Goal: Task Accomplishment & Management: Manage account settings

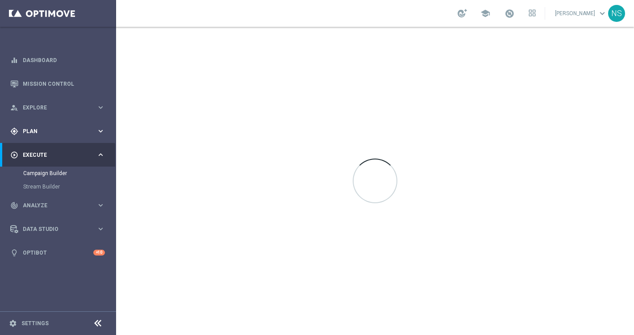
click at [60, 129] on span "Plan" at bounding box center [60, 131] width 74 height 5
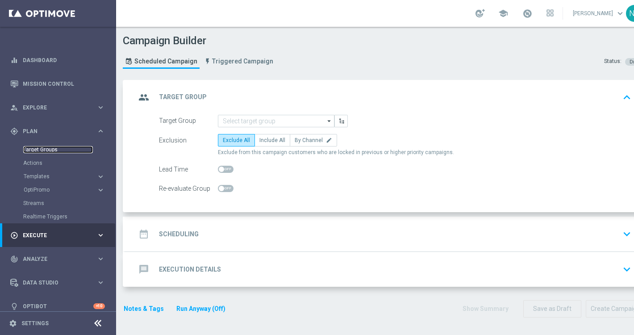
click at [52, 152] on link "Target Groups" at bounding box center [58, 149] width 70 height 7
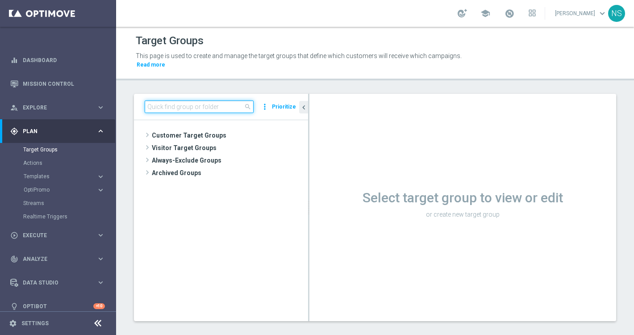
click at [218, 100] on input at bounding box center [199, 106] width 109 height 13
paste input "de_DE_TGT_VIP_EM_TAC_LT"
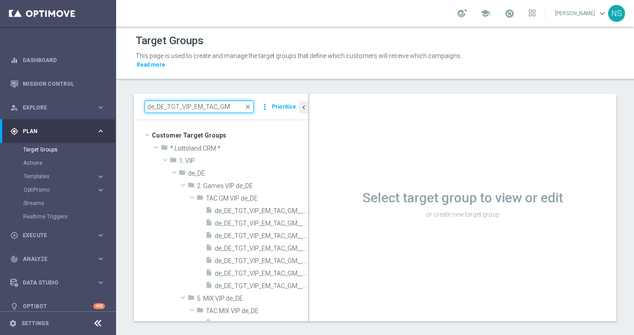
click at [162, 100] on input "de_DE_TGT_VIP_EM_TAC_GM" at bounding box center [199, 106] width 109 height 13
click at [163, 100] on input "de_DE_TGT_VIP_EM_TAC_GM" at bounding box center [199, 106] width 109 height 13
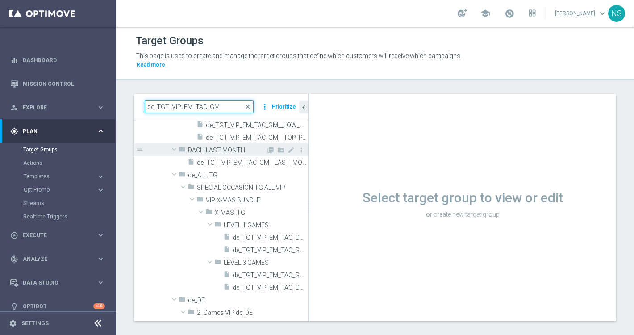
scroll to position [74, 0]
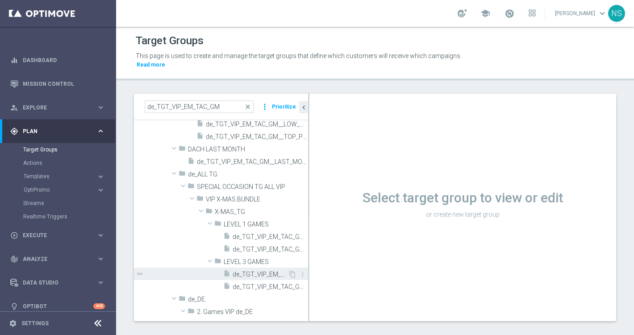
click at [267, 271] on span "de_TGT_VIP_EM_TAC_GM__X-MAS_GAMES_LEVEL3" at bounding box center [260, 275] width 55 height 8
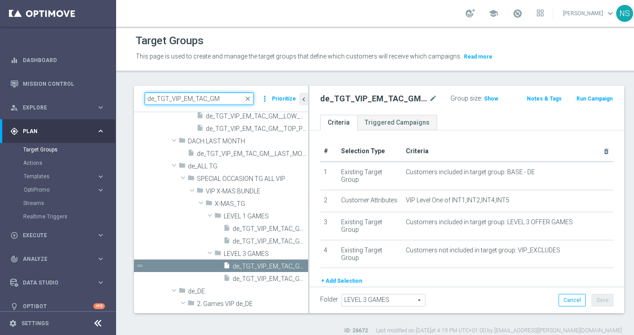
click at [181, 97] on input "de_TGT_VIP_EM_TAC_GM" at bounding box center [199, 98] width 109 height 13
paste input "__9DAYNOACT"
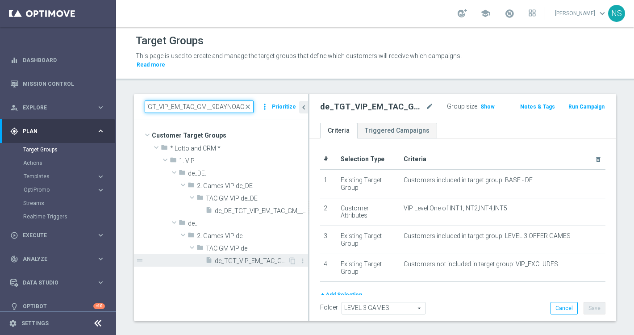
type input "de_TGT_VIP_EM_TAC_GM__9DAYNOACT"
click at [250, 257] on span "de_TGT_VIP_EM_TAC_GM__9DAYNOACT" at bounding box center [251, 261] width 73 height 8
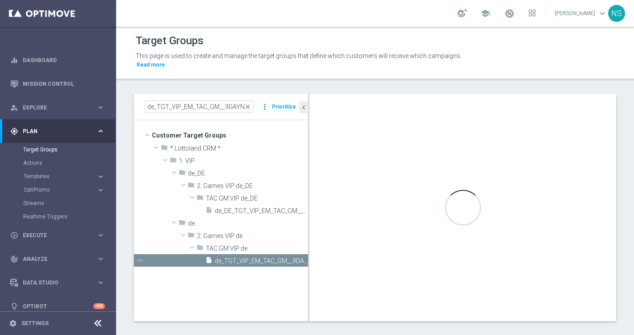
checkbox input "true"
type input "TAC GM VIP de"
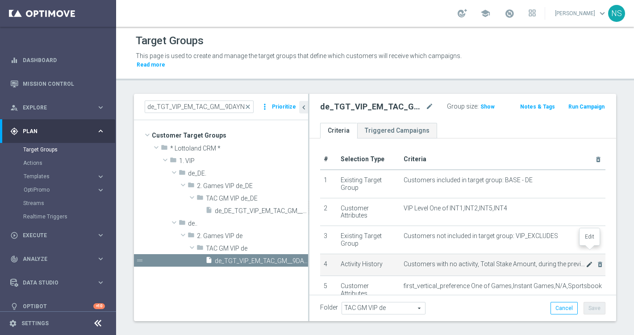
click at [588, 261] on icon "mode_edit" at bounding box center [589, 264] width 7 height 7
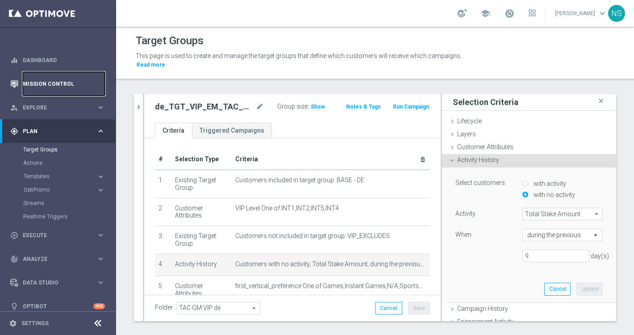
click at [72, 85] on link "Mission Control" at bounding box center [64, 84] width 82 height 24
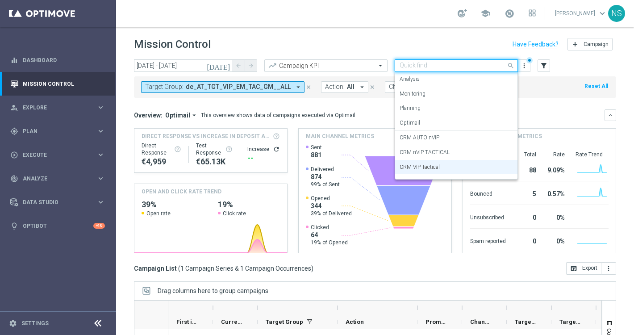
click at [445, 67] on input "text" at bounding box center [448, 66] width 96 height 8
click at [439, 167] on label "CRM VIP Tactical" at bounding box center [420, 167] width 40 height 8
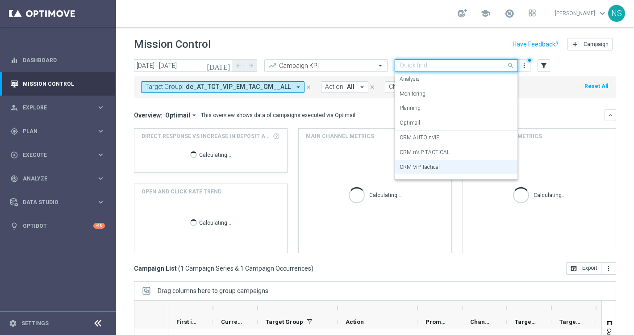
click at [436, 67] on input "text" at bounding box center [448, 66] width 96 height 8
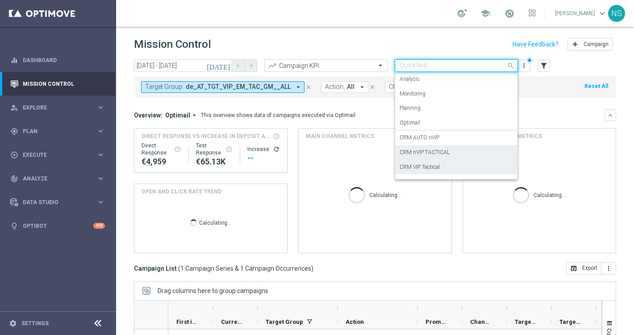
click at [438, 151] on label "CRM nVIP TACTICAL" at bounding box center [425, 153] width 50 height 8
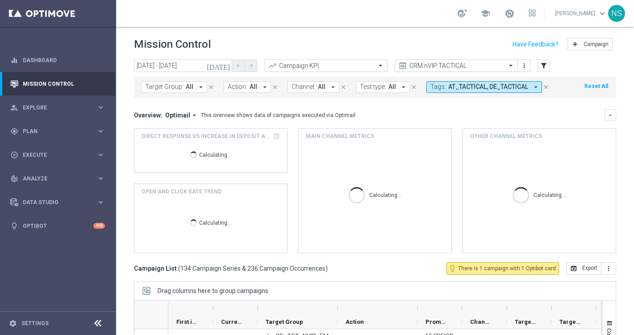
click at [452, 66] on input "text" at bounding box center [448, 66] width 96 height 8
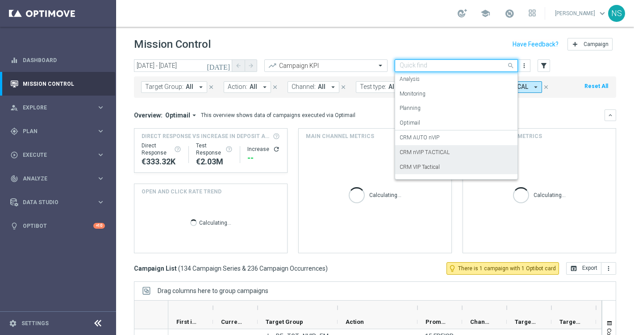
click at [448, 167] on div "CRM VIP Tactical" at bounding box center [456, 167] width 113 height 15
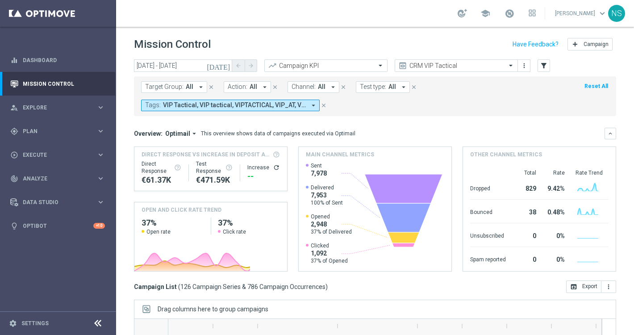
click at [299, 109] on span "VIP Tactical, VIP tactical, VIPTACTICAL, VIP_AT, VIP_DE, Vip Tac, Vip Tactical,…" at bounding box center [234, 105] width 143 height 8
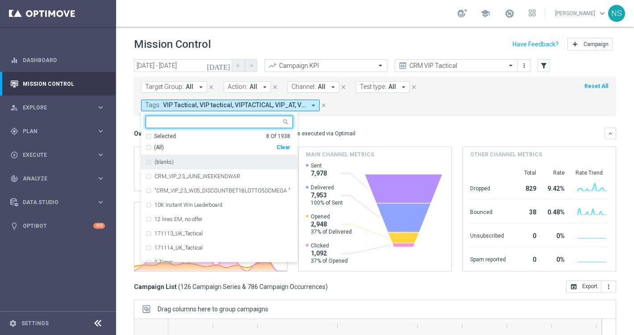
click at [149, 136] on div "Selected 8 Of 1938" at bounding box center [218, 137] width 145 height 8
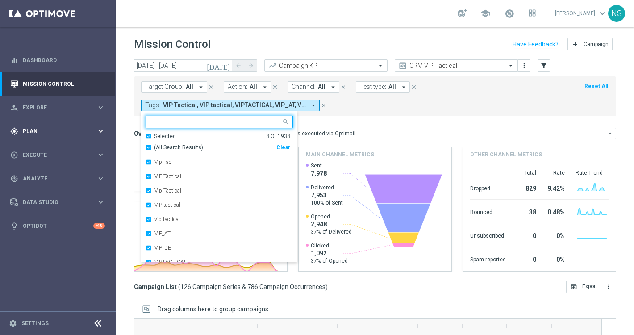
click at [41, 125] on div "gps_fixed Plan keyboard_arrow_right" at bounding box center [57, 131] width 115 height 24
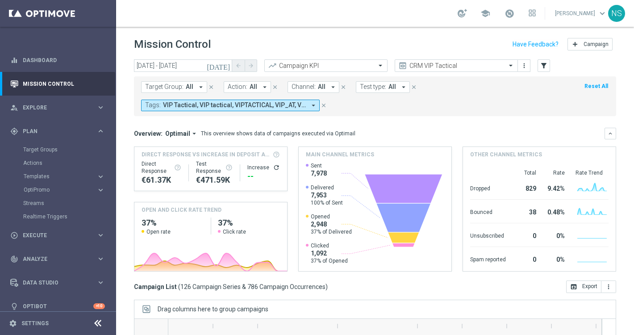
click at [45, 153] on div "Target Groups" at bounding box center [69, 149] width 92 height 13
click at [45, 149] on link "Target Groups" at bounding box center [58, 149] width 70 height 7
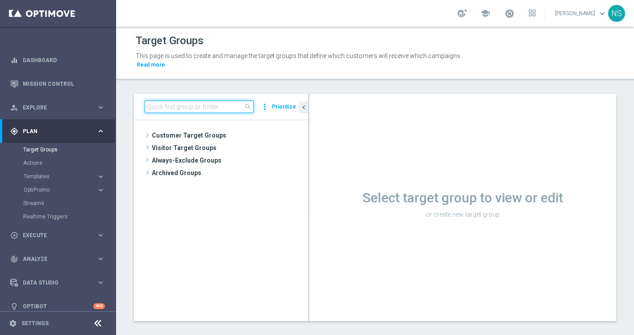
click at [192, 100] on input at bounding box center [199, 106] width 109 height 13
paste input "de_AT_TGT_VIP_EM_TAC_MIX__2DAYNOACT"
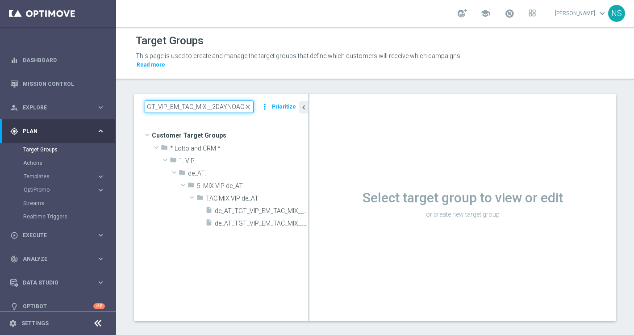
click at [205, 100] on input "de_AT_TGT_VIP_EM_TAC_MIX__2DAYNOACT" at bounding box center [199, 106] width 109 height 13
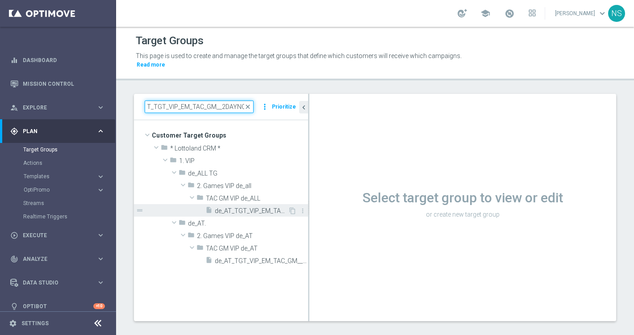
type input "de_AT_TGT_VIP_EM_TAC_GM__2DAYNOACT"
click at [240, 207] on span "de_AT_TGT_VIP_EM_TAC_GM__2DAYNOACT_excl_9DAYNOACT" at bounding box center [251, 211] width 73 height 8
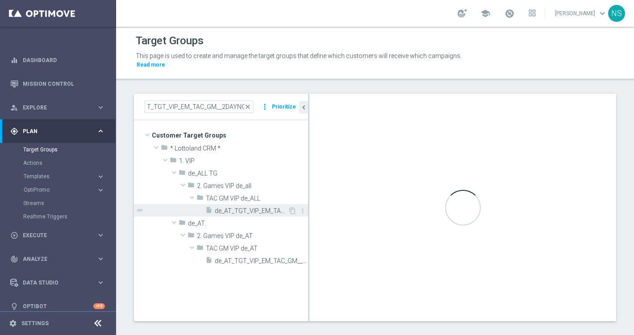
scroll to position [0, 0]
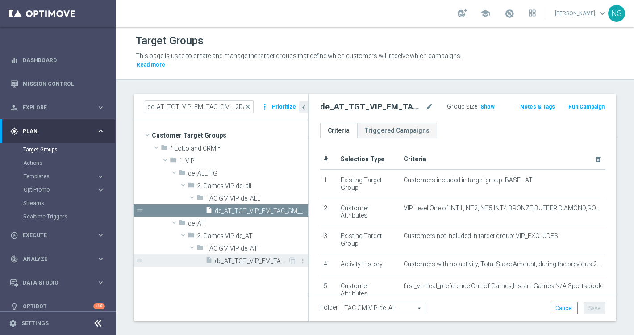
click at [255, 257] on span "de_AT_TGT_VIP_EM_TAC_GM__2DAYNOACT" at bounding box center [251, 261] width 73 height 8
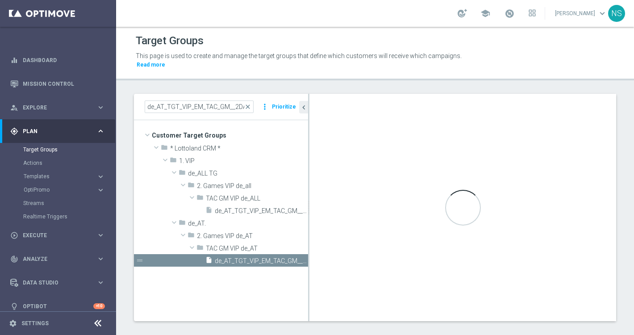
type textarea "1 AND 2 AND 3 AND 4 AND ( 5 OR 6 ) AND 7 AND 8"
type input "TAC GM VIP de_AT"
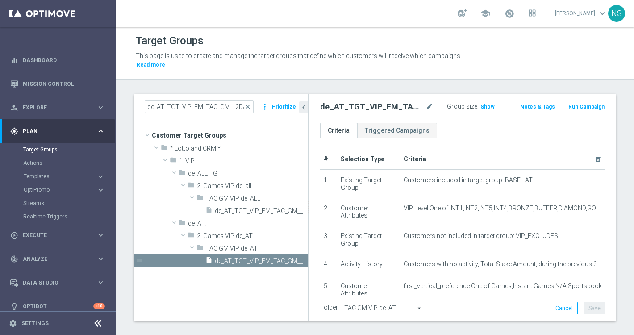
click at [374, 101] on h2 "de_AT_TGT_VIP_EM_TAC_GM__2DAYNOACT" at bounding box center [372, 106] width 104 height 11
copy h2 "de_AT_TGT_VIP_EM_TAC_GM__2DAYNOACT"
click at [197, 100] on input "de_AT_TGT_VIP_EM_TAC_GM__2DAYNOACT" at bounding box center [199, 106] width 109 height 13
paste input
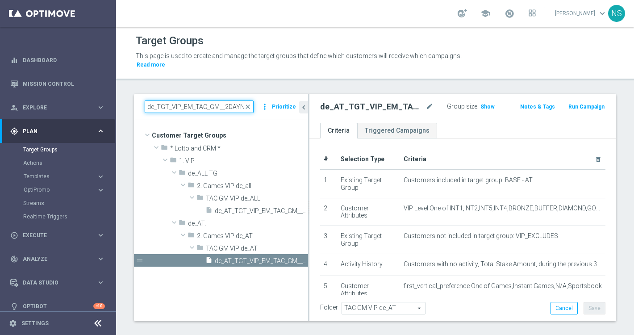
scroll to position [0, 13]
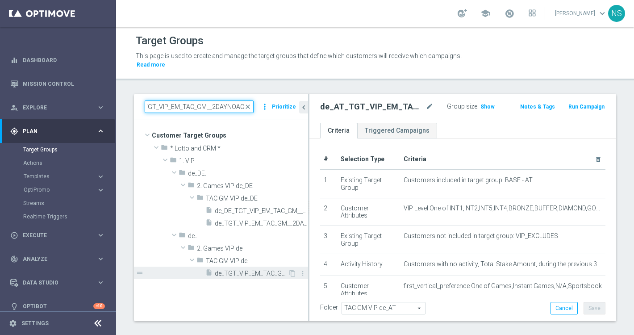
type input "de_TGT_VIP_EM_TAC_GM__2DAYNOACT"
click at [243, 270] on span "de_TGT_VIP_EM_TAC_GM__2DAYNOACT" at bounding box center [251, 274] width 73 height 8
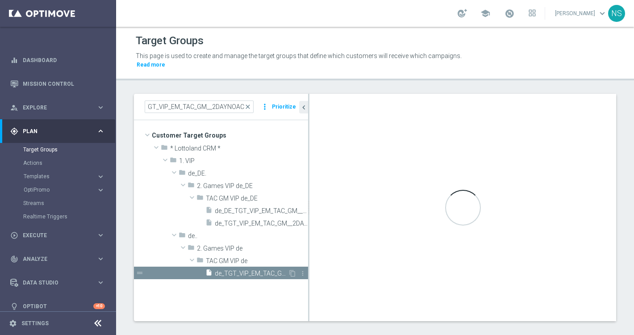
scroll to position [0, 0]
type input "TAC GM VIP de"
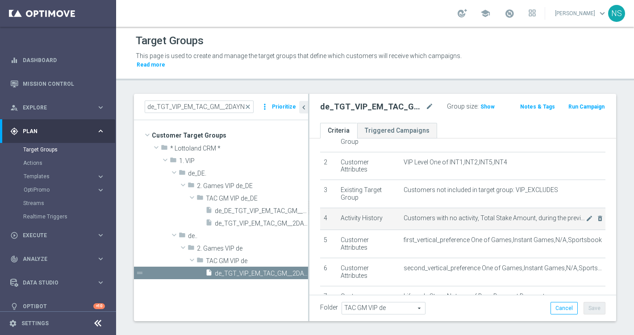
scroll to position [16, 0]
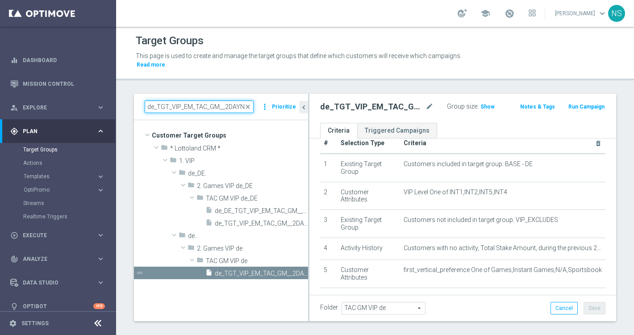
click at [217, 100] on input "de_TGT_VIP_EM_TAC_GM__2DAYNOACT" at bounding box center [199, 106] width 109 height 13
paste input "DE_TGT_VIP_EM_TAC_L"
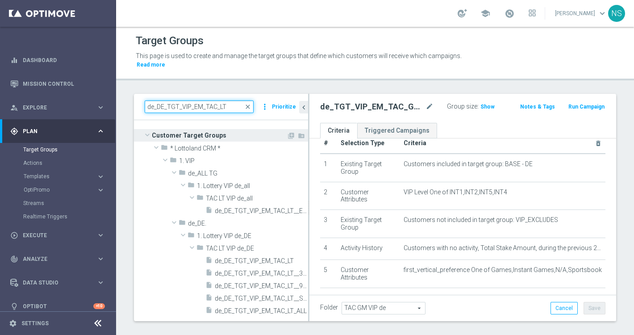
scroll to position [8, 0]
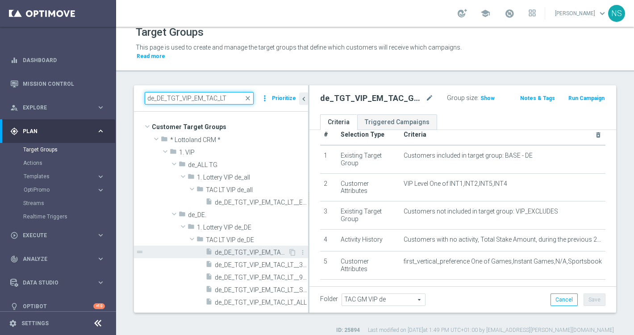
type input "de_DE_TGT_VIP_EM_TAC_LT"
click at [232, 249] on span "de_DE_TGT_VIP_EM_TAC_LT" at bounding box center [251, 253] width 73 height 8
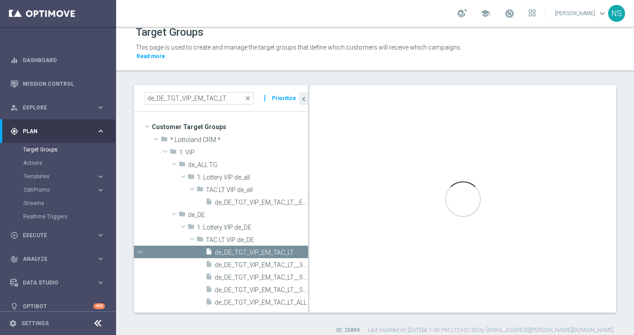
type textarea "( 1 AND 2 AND 4 AND (5 OR 6) AND 7) OR 3"
type input "TAC LT VIP de_DE"
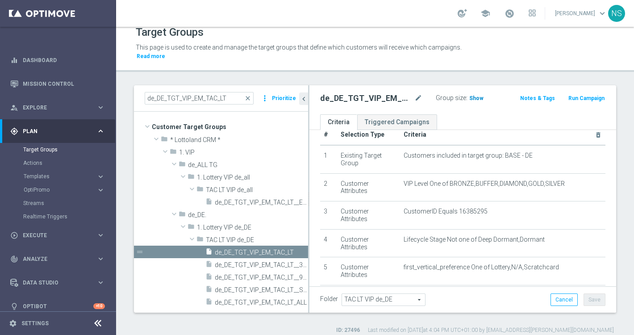
click at [475, 95] on span "Show" at bounding box center [476, 98] width 14 height 6
